Goal: Information Seeking & Learning: Learn about a topic

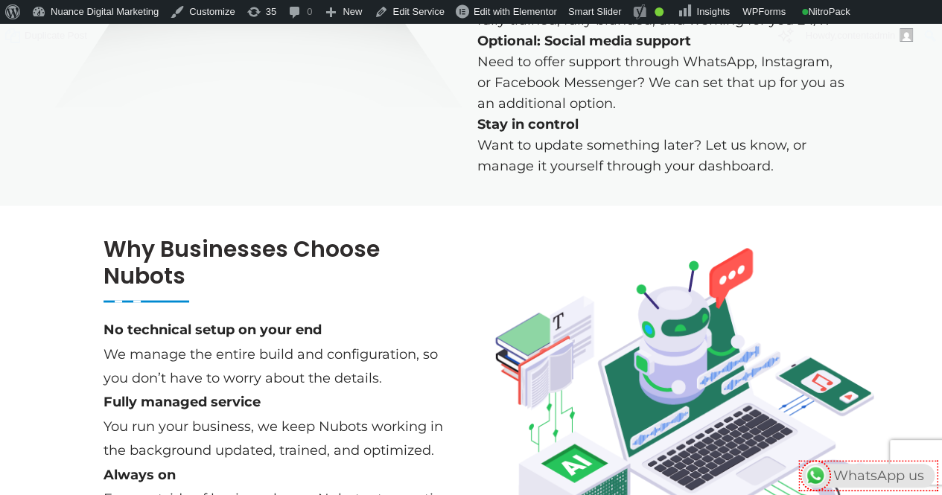
scroll to position [1479, 0]
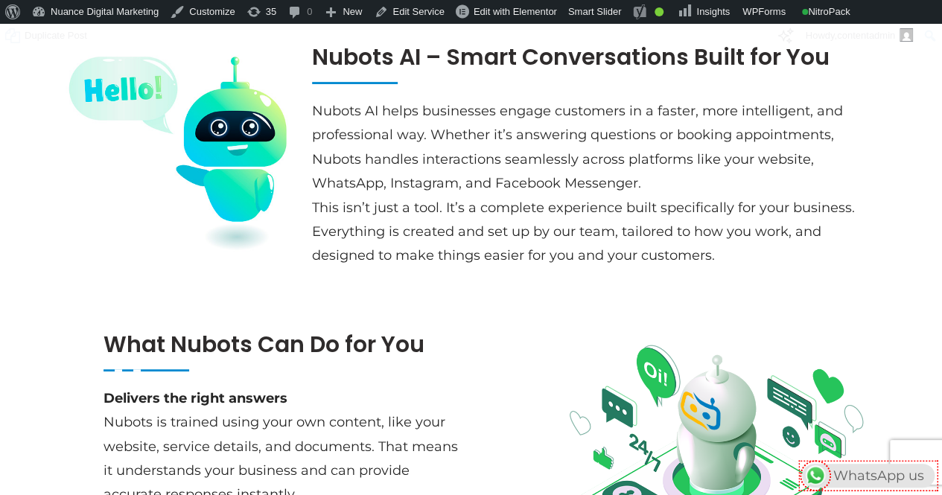
scroll to position [277, 0]
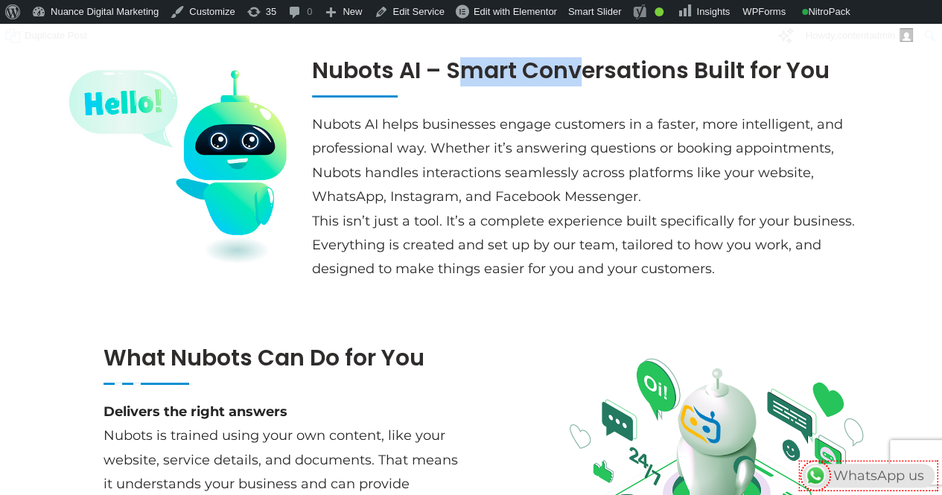
drag, startPoint x: 311, startPoint y: 59, endPoint x: 419, endPoint y: 72, distance: 108.8
click at [419, 72] on div "Nubots AI – Smart Conversations Built for You Nubots AI helps businesses engage…" at bounding box center [597, 162] width 584 height 254
copy h2 "Nubots AI"
click at [316, 122] on span "Nubots AI helps businesses engage customers in a faster, more intelligent, and …" at bounding box center [577, 160] width 531 height 89
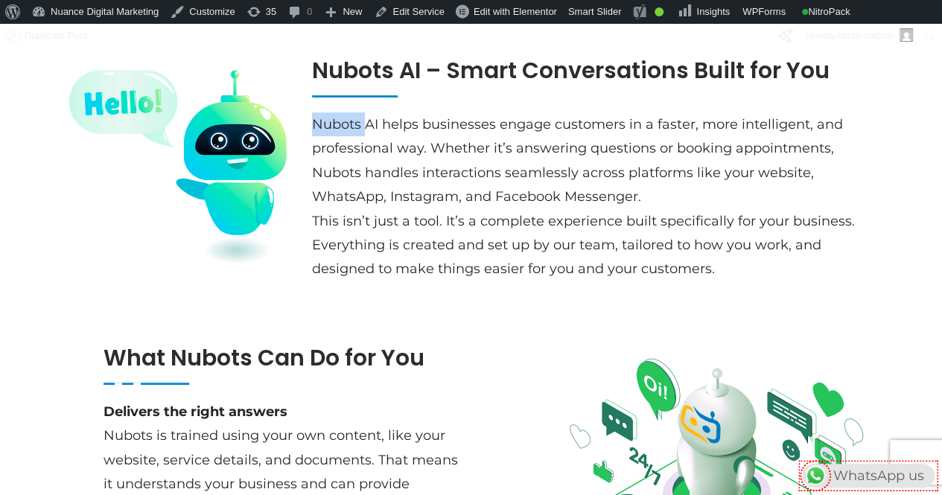
click at [316, 122] on span "Nubots AI helps businesses engage customers in a faster, more intelligent, and …" at bounding box center [577, 160] width 531 height 89
click at [344, 123] on span "Nubots AI helps businesses engage customers in a faster, more intelligent, and …" at bounding box center [577, 160] width 531 height 89
drag, startPoint x: 313, startPoint y: 124, endPoint x: 378, endPoint y: 124, distance: 65.6
click at [378, 124] on span "Nubots AI helps businesses engage customers in a faster, more intelligent, and …" at bounding box center [577, 160] width 531 height 89
copy span "Nubots AI"
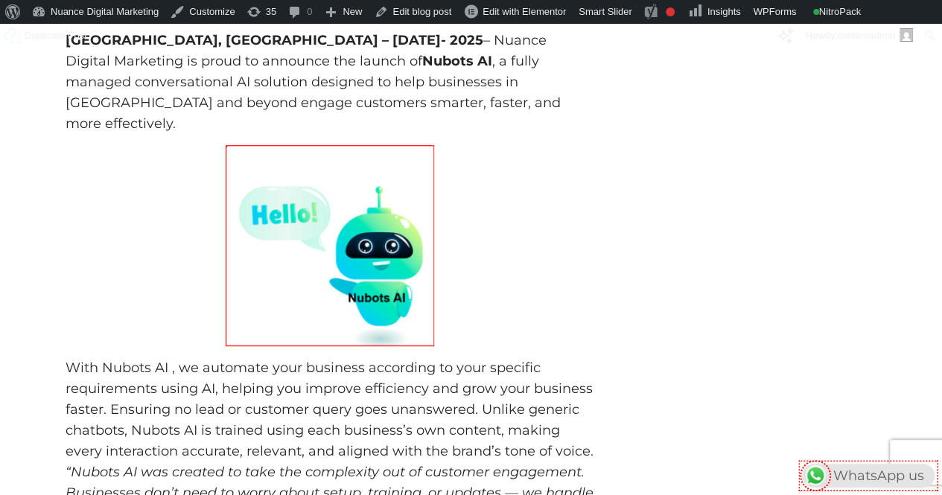
scroll to position [322, 0]
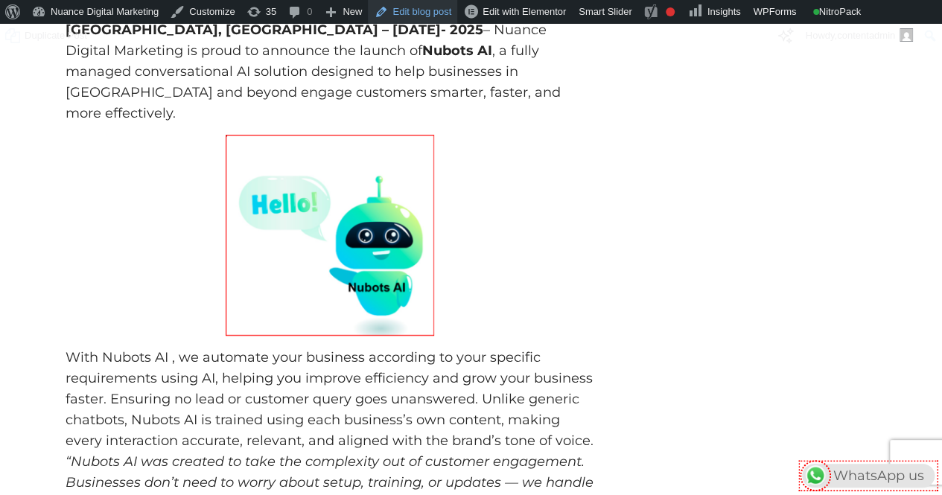
click at [404, 14] on link "Edit blog post" at bounding box center [412, 12] width 89 height 24
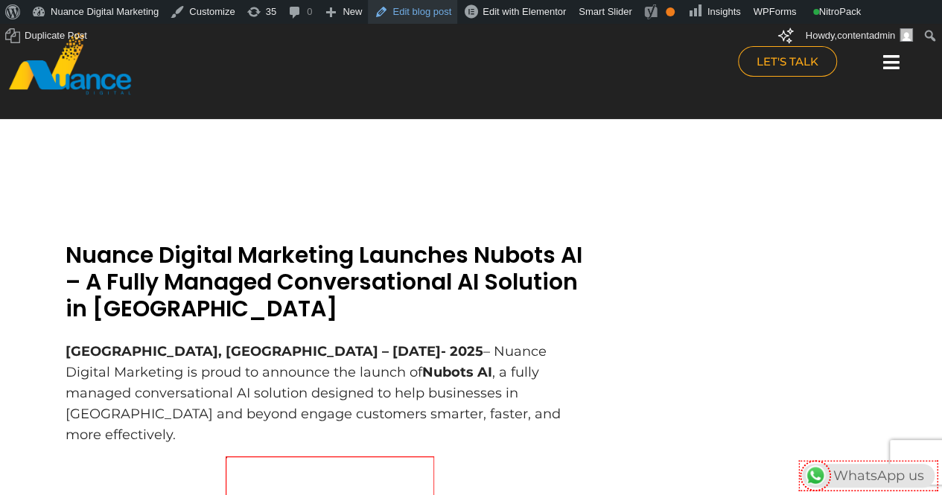
click at [427, 19] on link "Edit blog post" at bounding box center [412, 12] width 89 height 24
